Goal: Information Seeking & Learning: Learn about a topic

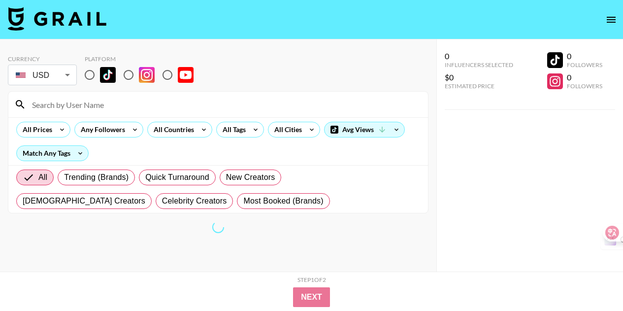
click at [69, 72] on body "Currency USD USD ​ Platform All Prices Any Followers All Countries All Tags All…" at bounding box center [311, 175] width 623 height 350
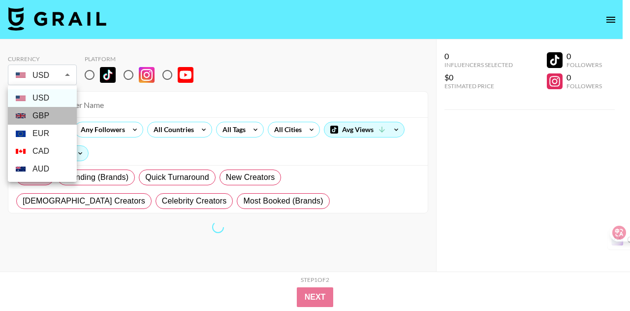
click at [49, 112] on li "GBP" at bounding box center [42, 116] width 69 height 18
type input "GBP"
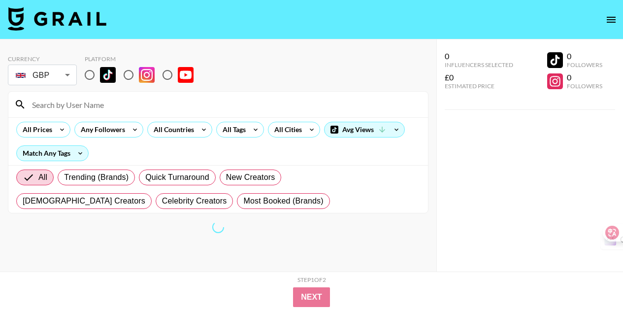
click at [164, 76] on input "radio" at bounding box center [167, 74] width 21 height 21
radio input "true"
click at [154, 107] on input at bounding box center [224, 104] width 396 height 16
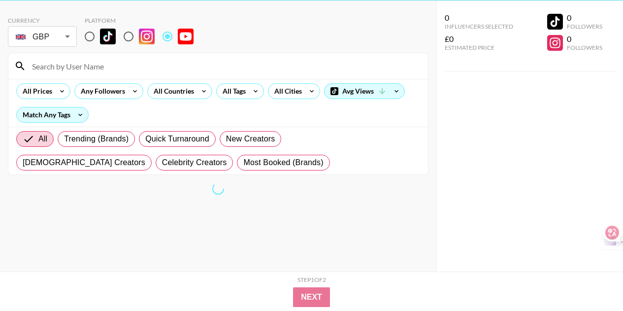
scroll to position [39, 0]
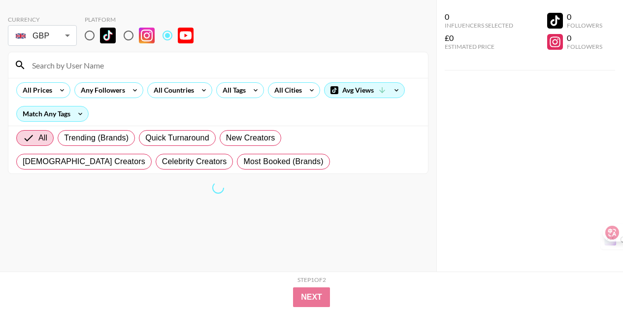
click at [85, 64] on input at bounding box center [224, 65] width 396 height 16
paste input "Nivii06"
type input "Nivii06"
click at [399, 93] on icon at bounding box center [396, 90] width 16 height 15
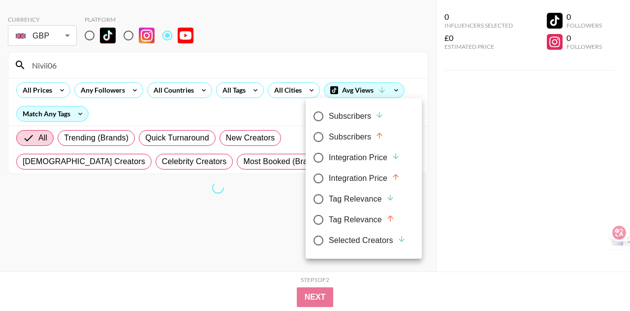
drag, startPoint x: 368, startPoint y: 114, endPoint x: 407, endPoint y: 113, distance: 38.9
click at [368, 113] on div "Subscribers" at bounding box center [356, 116] width 55 height 12
click at [329, 113] on input "Subscribers" at bounding box center [318, 116] width 21 height 21
radio input "true"
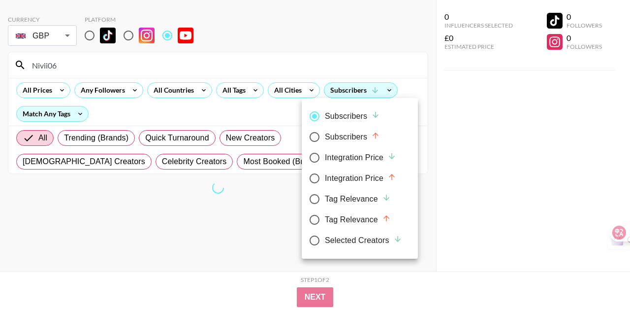
click at [445, 120] on div at bounding box center [315, 155] width 630 height 311
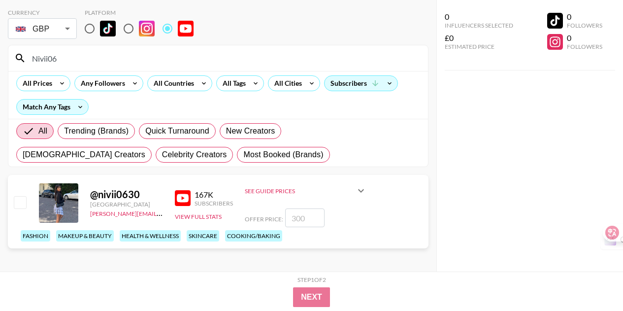
scroll to position [51, 0]
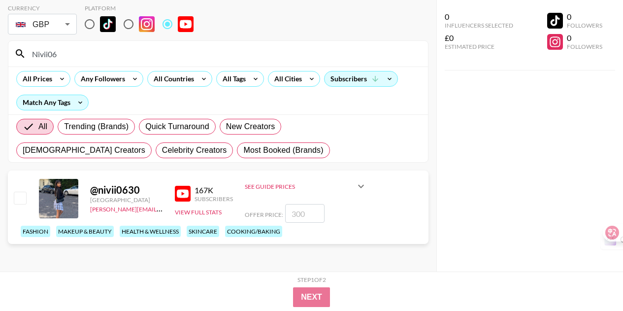
click at [310, 214] on input "number" at bounding box center [304, 213] width 39 height 19
click at [368, 209] on div "@ nivii0630 [GEOGRAPHIC_DATA] [PERSON_NAME][EMAIL_ADDRESS][PERSON_NAME][DOMAIN_…" at bounding box center [218, 206] width 420 height 73
click at [361, 187] on icon at bounding box center [361, 186] width 6 height 3
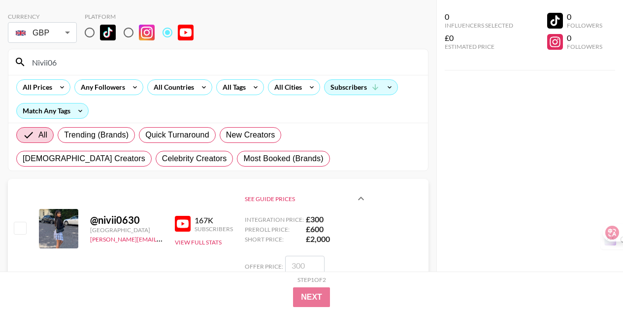
scroll to position [0, 0]
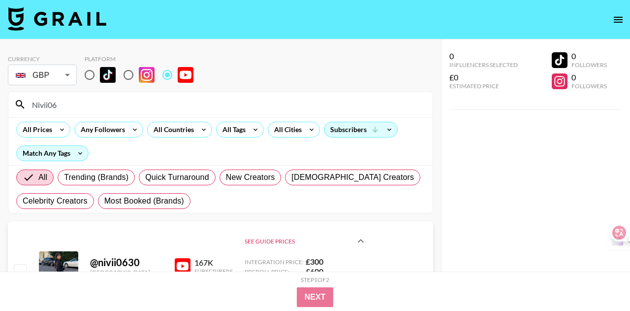
click at [70, 75] on body "Currency GBP GBP ​ Platform Nivii06 All Prices Any Followers All Countries All …" at bounding box center [315, 202] width 630 height 405
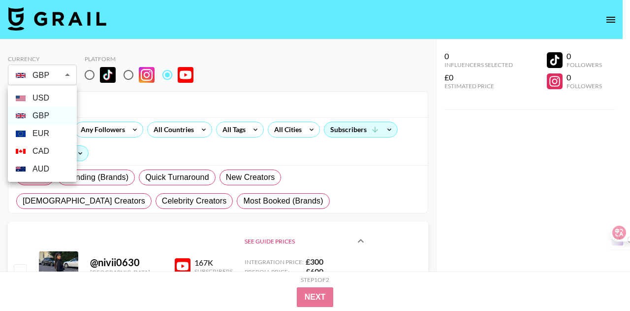
drag, startPoint x: 54, startPoint y: 99, endPoint x: 72, endPoint y: 100, distance: 18.7
click at [54, 99] on li "USD" at bounding box center [42, 98] width 69 height 18
type input "USD"
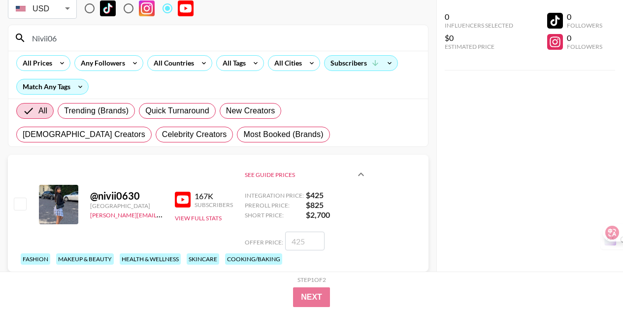
scroll to position [94, 0]
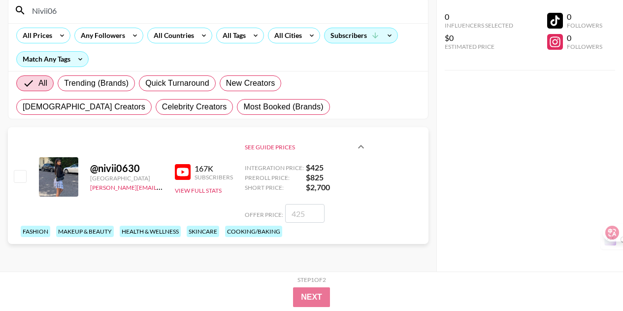
click at [379, 190] on div "@ nivii0630 [GEOGRAPHIC_DATA] [PERSON_NAME][EMAIL_ADDRESS][PERSON_NAME][DOMAIN_…" at bounding box center [218, 185] width 420 height 117
click at [191, 192] on button "View Full Stats" at bounding box center [198, 190] width 47 height 7
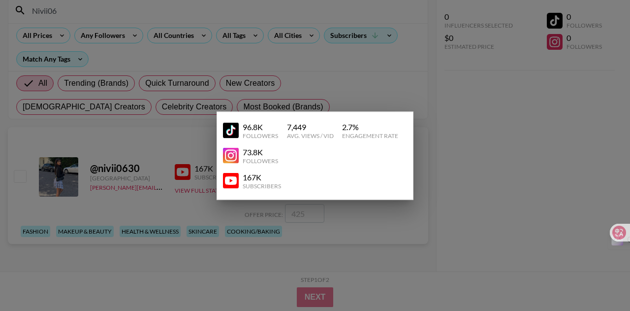
click at [366, 132] on div "Engagement Rate" at bounding box center [370, 134] width 56 height 7
click at [363, 143] on div "73.8K Followers" at bounding box center [315, 155] width 184 height 25
click at [468, 146] on div at bounding box center [315, 155] width 630 height 311
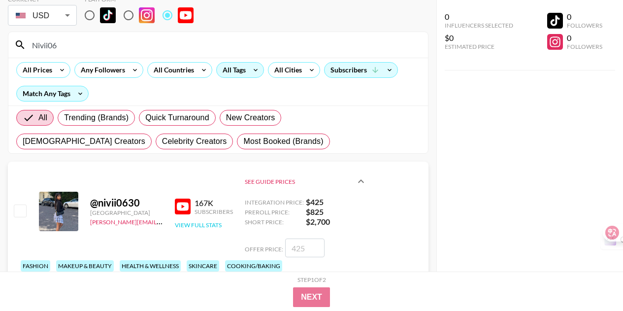
scroll to position [0, 0]
